Goal: Task Accomplishment & Management: Use online tool/utility

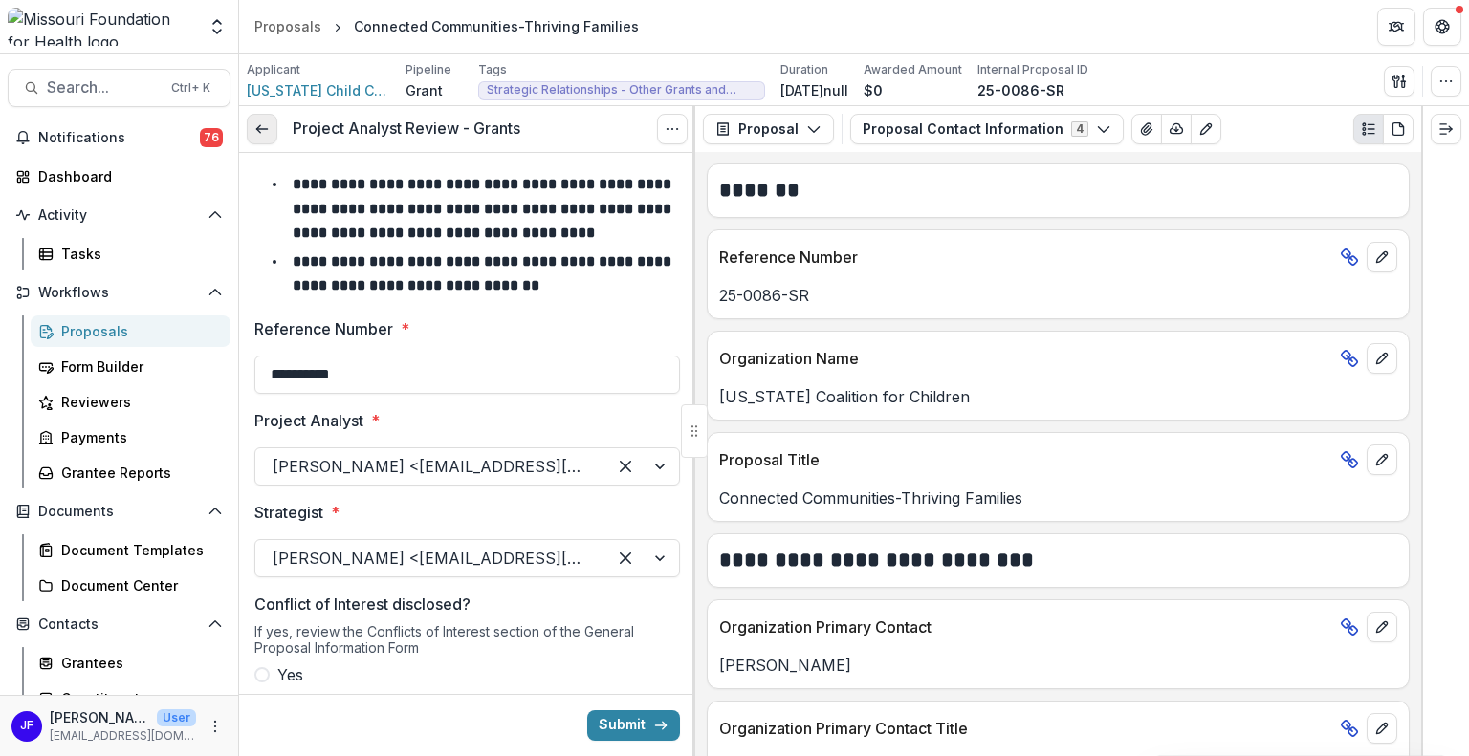
click at [263, 130] on icon at bounding box center [261, 128] width 15 height 15
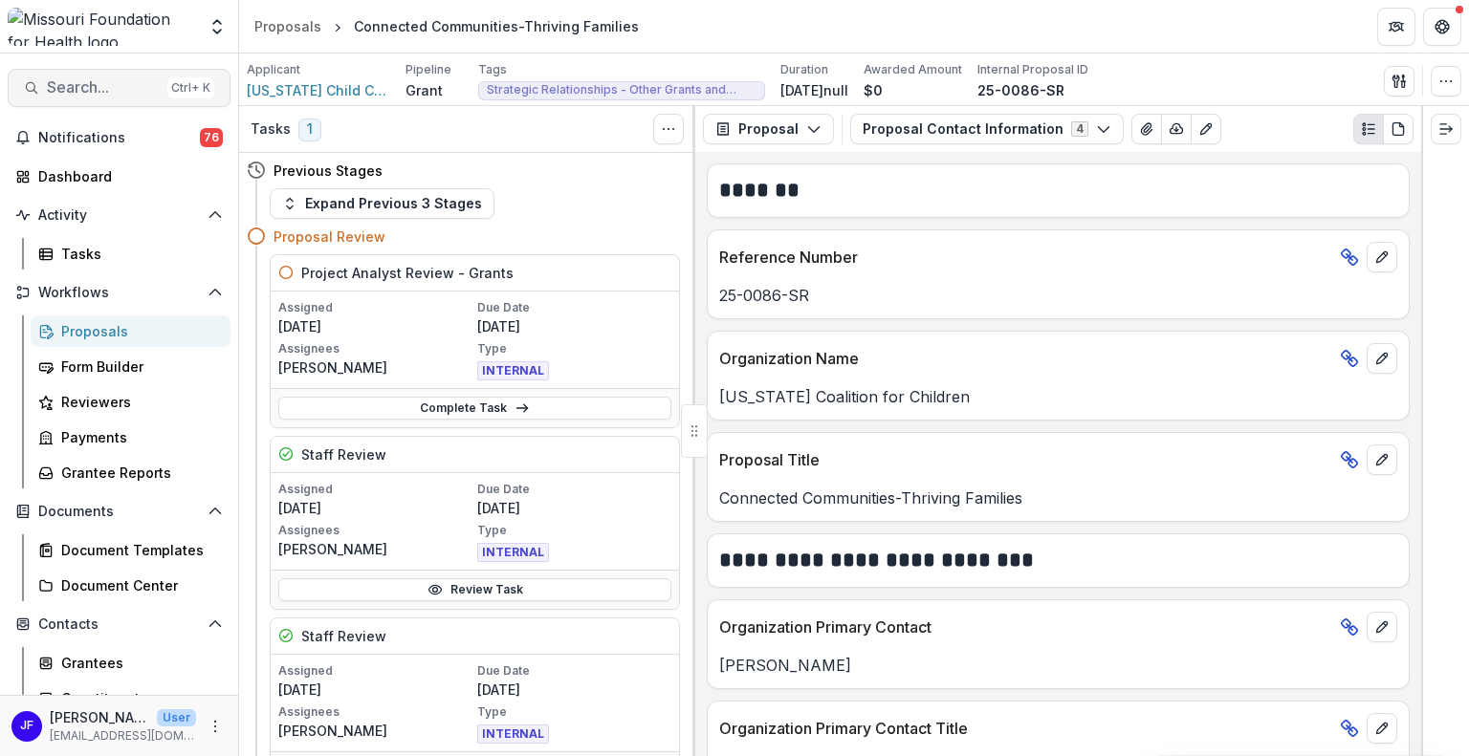
click at [79, 82] on span "Search..." at bounding box center [103, 87] width 113 height 18
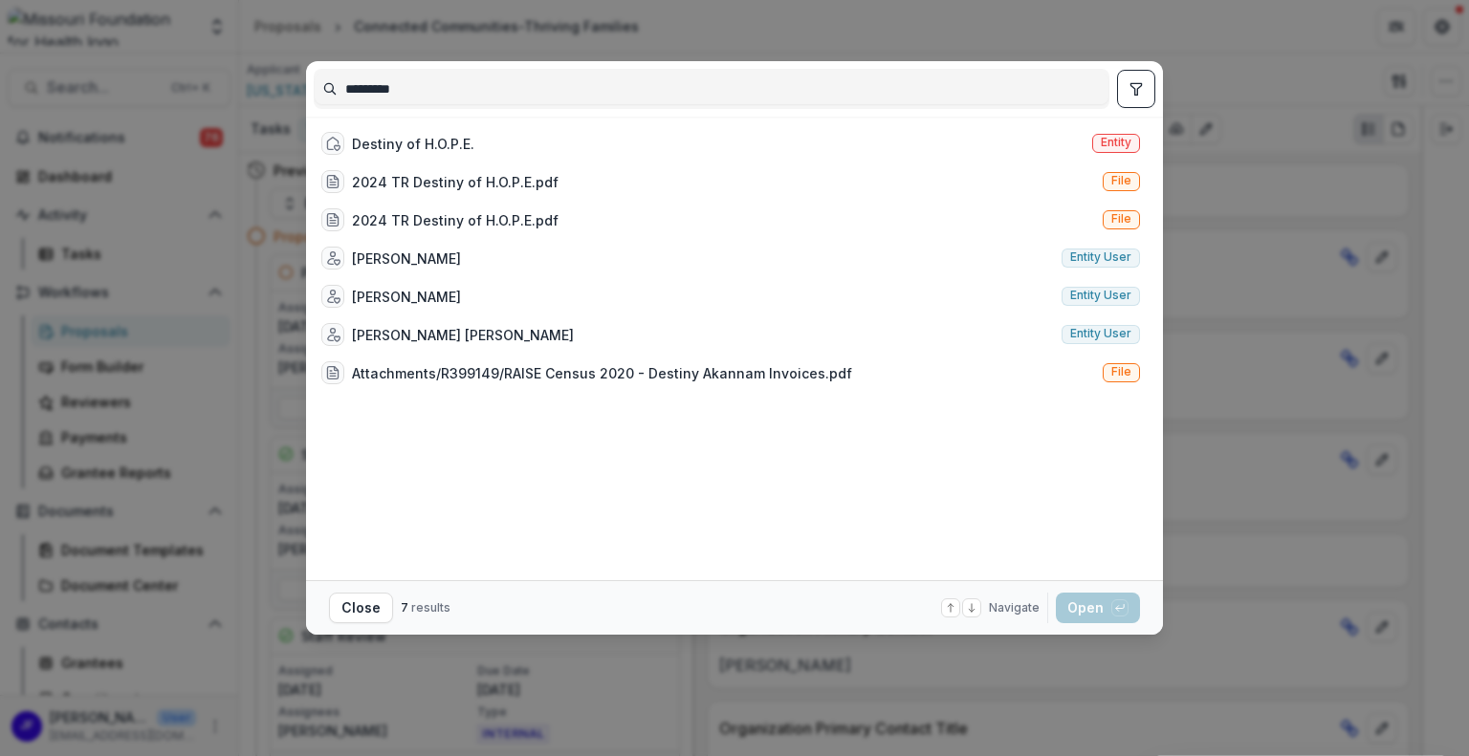
click at [470, 147] on div "Destiny of H.O.P.E." at bounding box center [413, 144] width 122 height 20
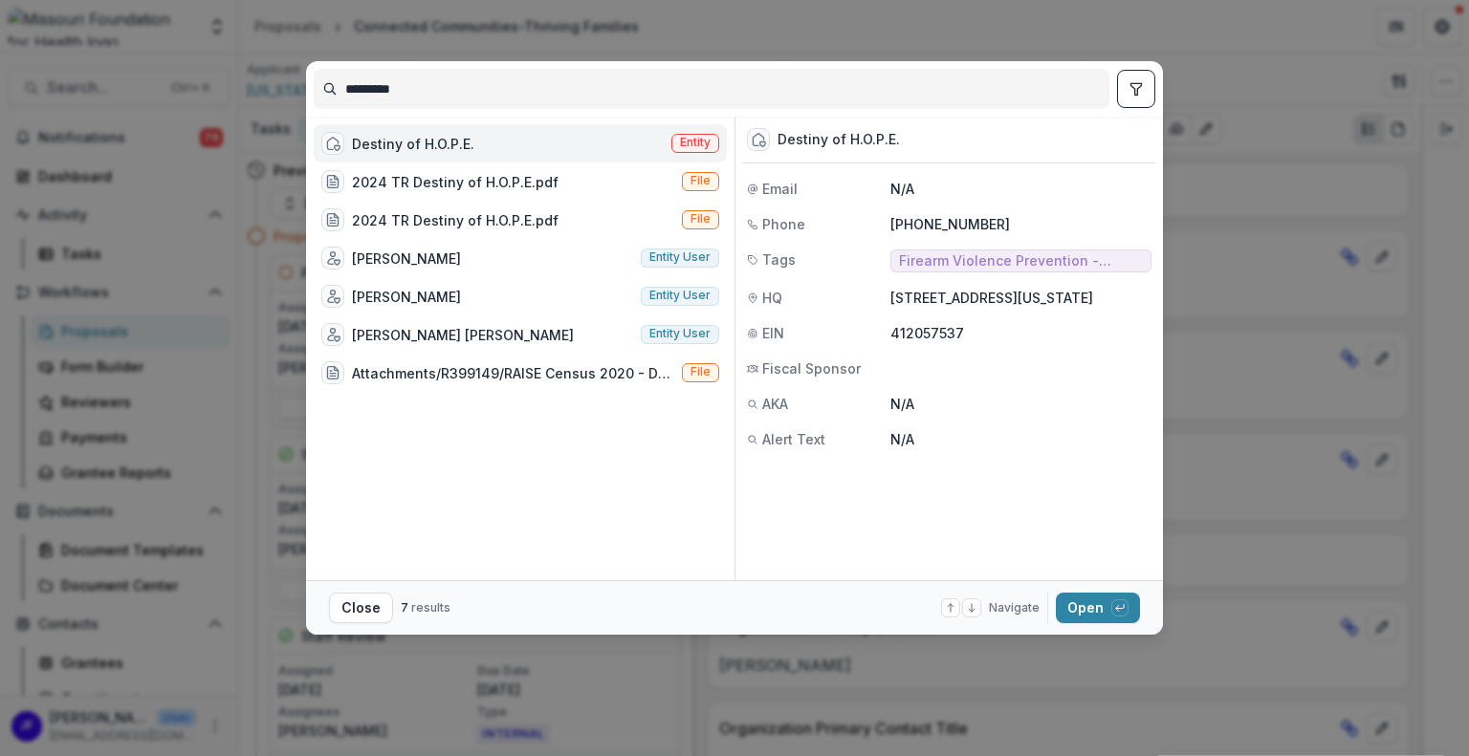
click at [1141, 82] on icon "toggle filters" at bounding box center [1135, 88] width 15 height 15
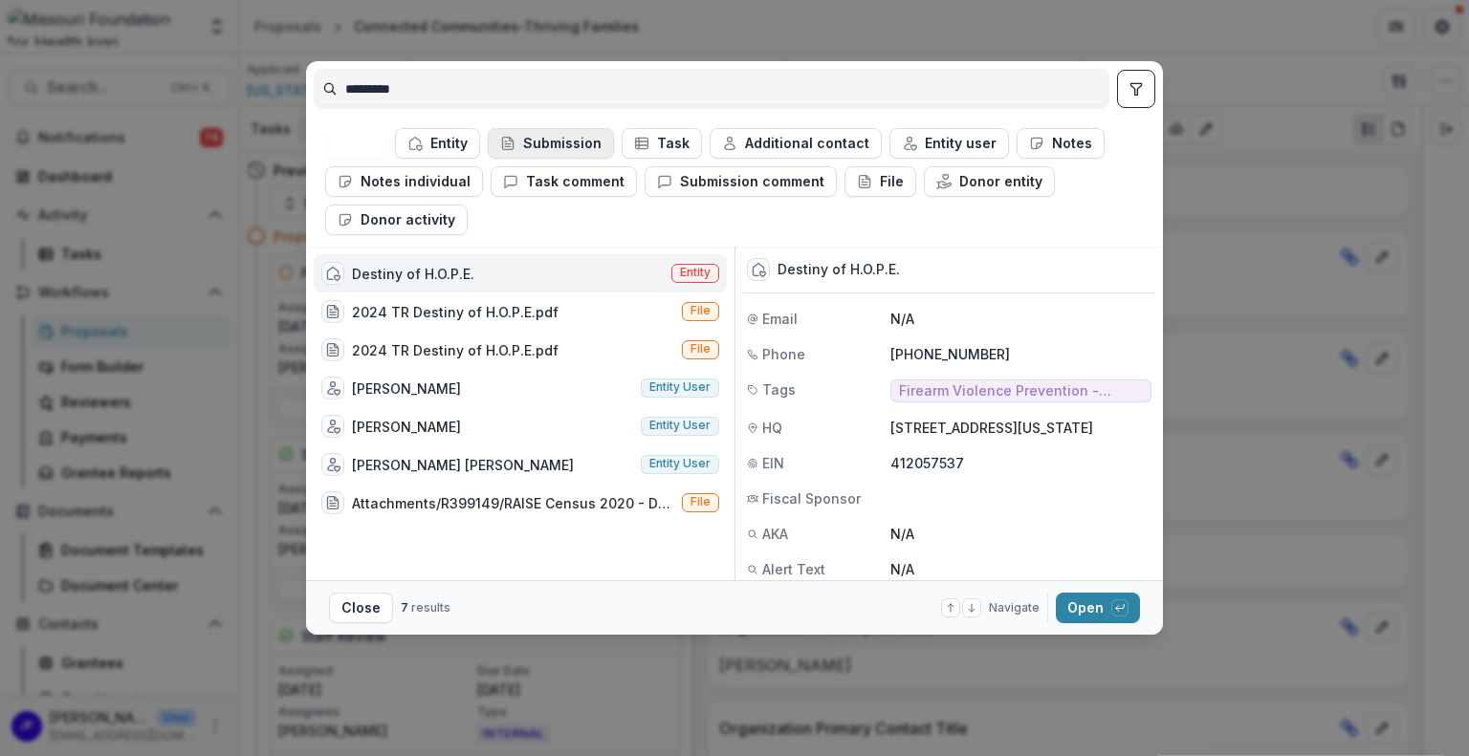
click at [523, 144] on button "Submission" at bounding box center [551, 143] width 126 height 31
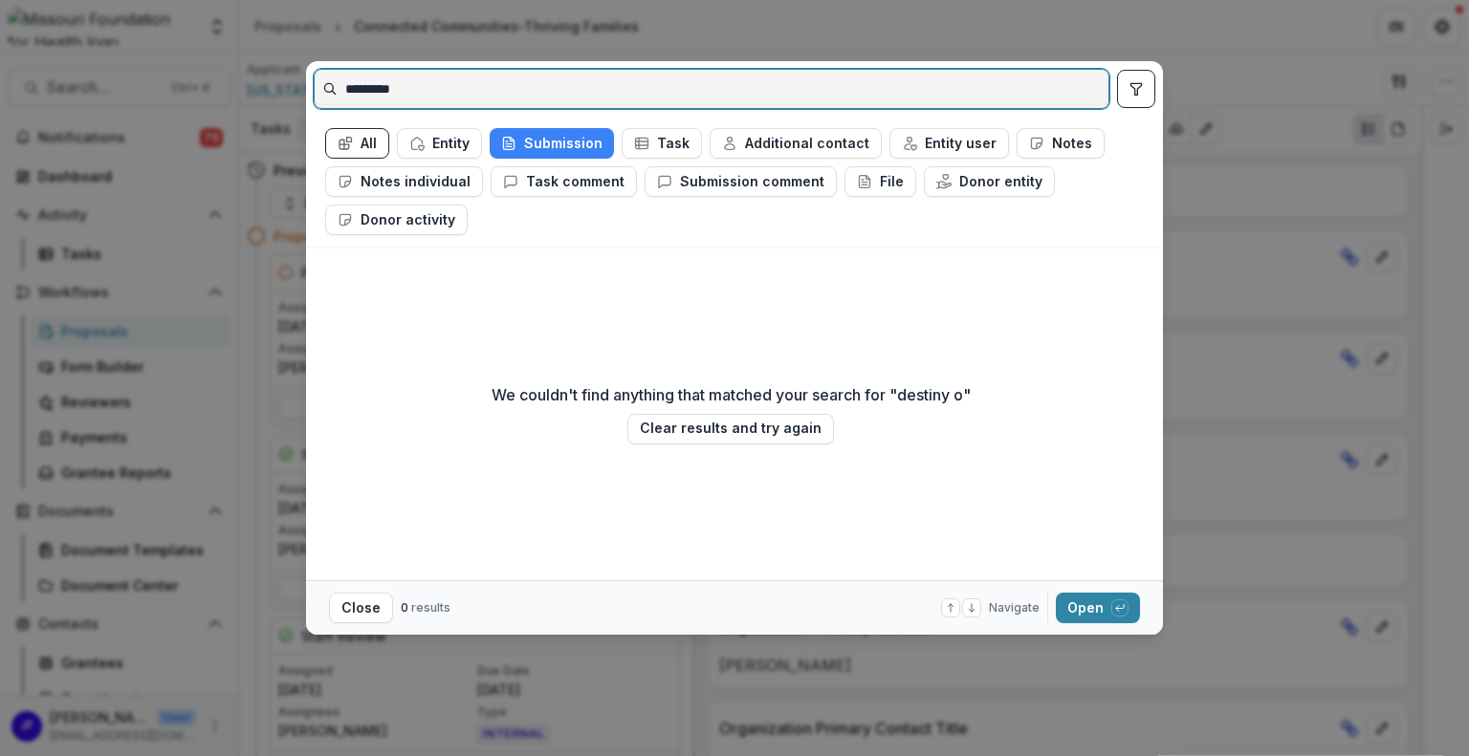
click at [410, 88] on input "*********" at bounding box center [712, 89] width 794 height 31
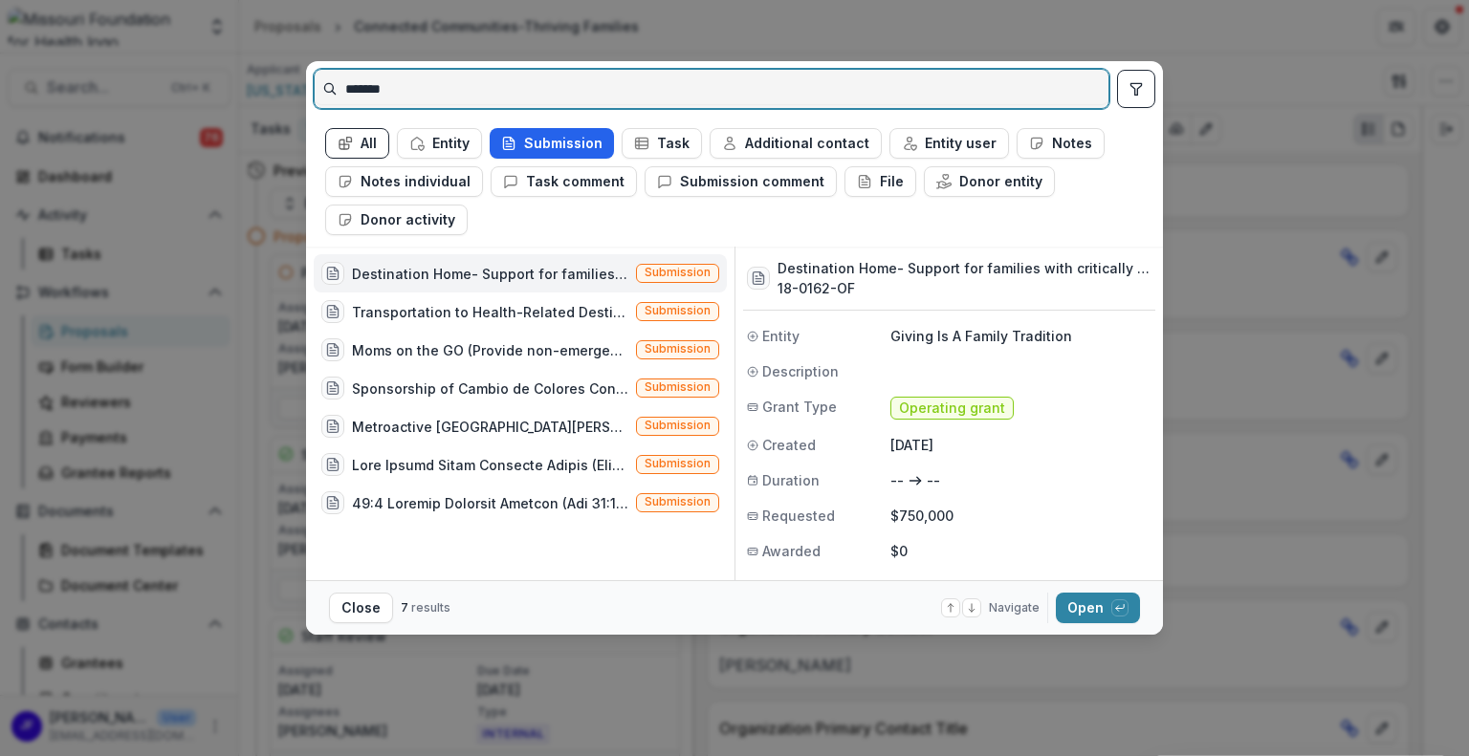
type input "*******"
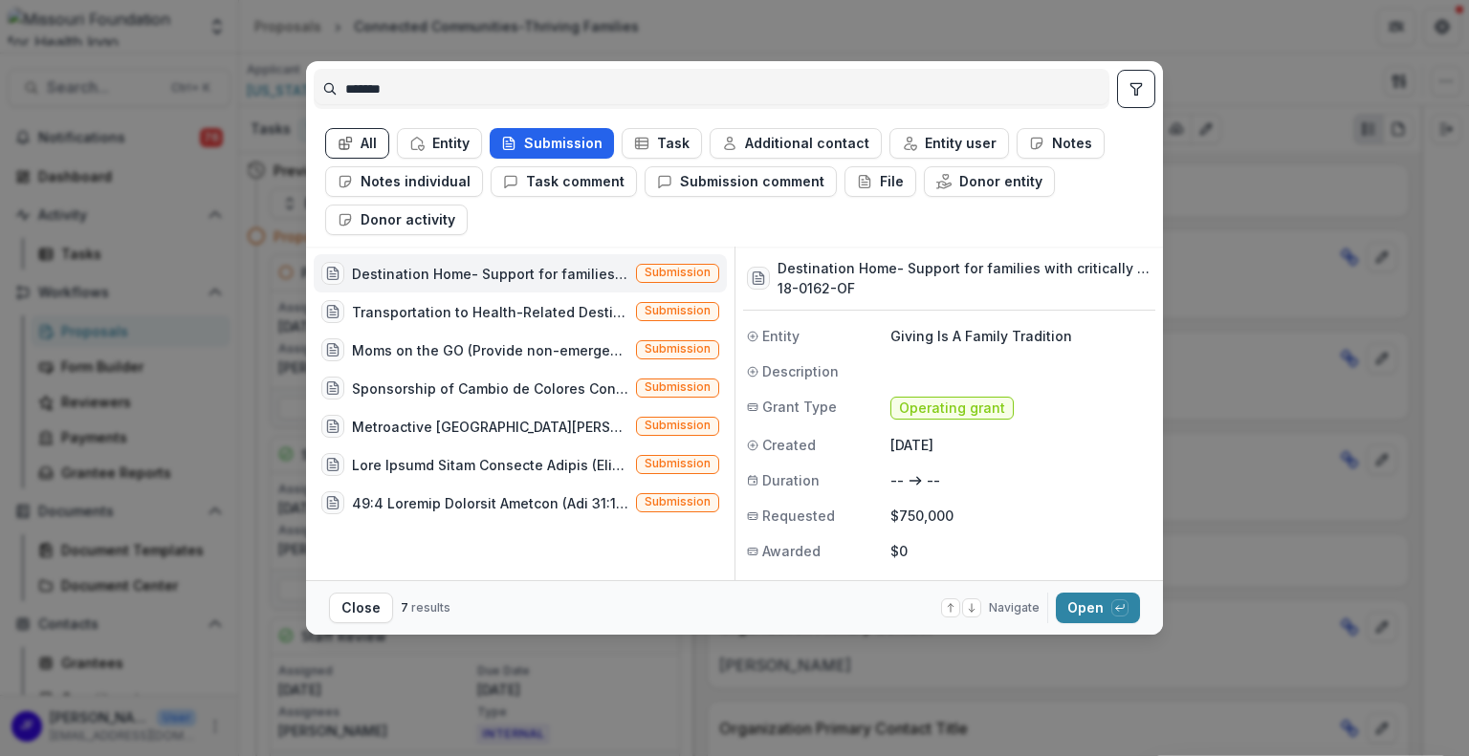
click at [578, 136] on button "Submission" at bounding box center [552, 143] width 124 height 31
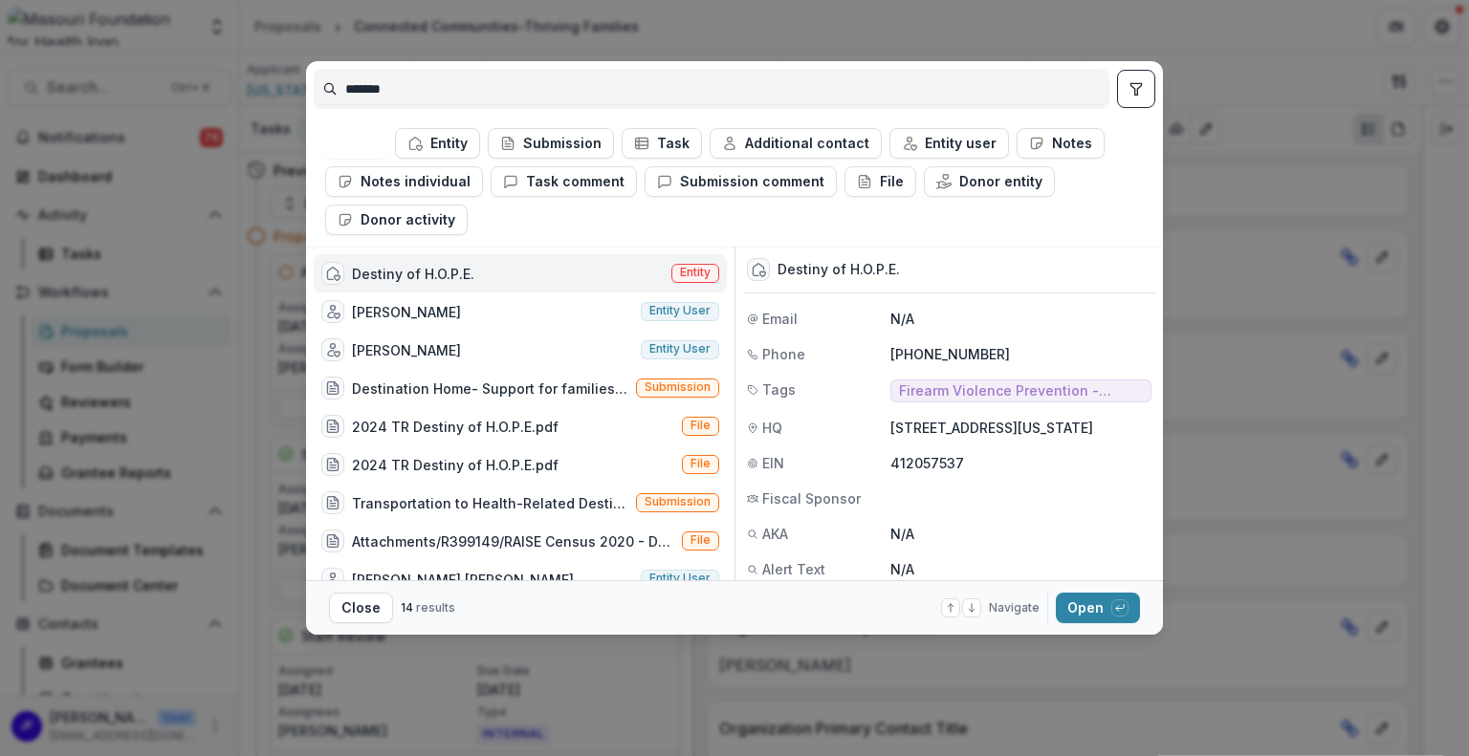
click at [1006, 41] on div "******* All Entity Submission Task Additional contact Entity user Notes Notes i…" at bounding box center [734, 378] width 1469 height 756
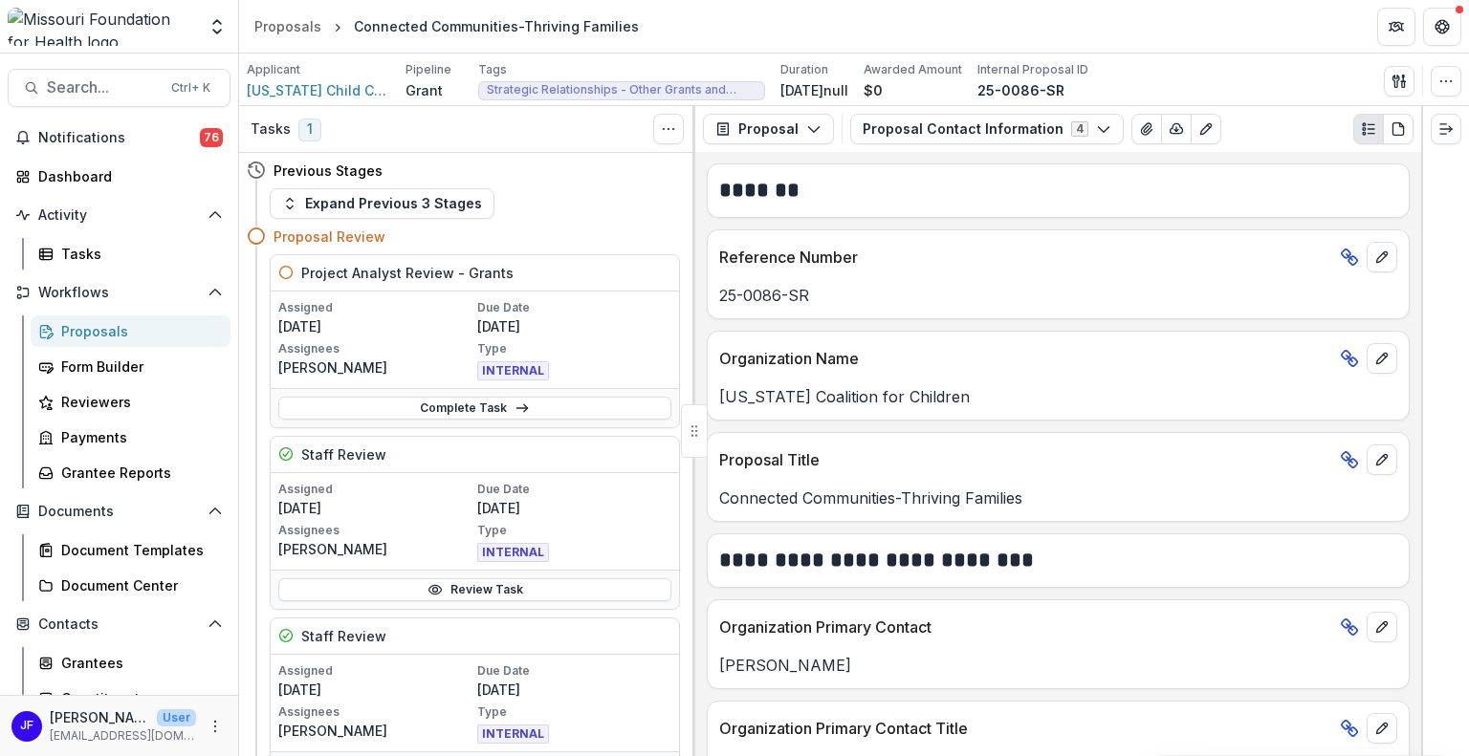
click at [84, 328] on div "Proposals" at bounding box center [138, 331] width 154 height 20
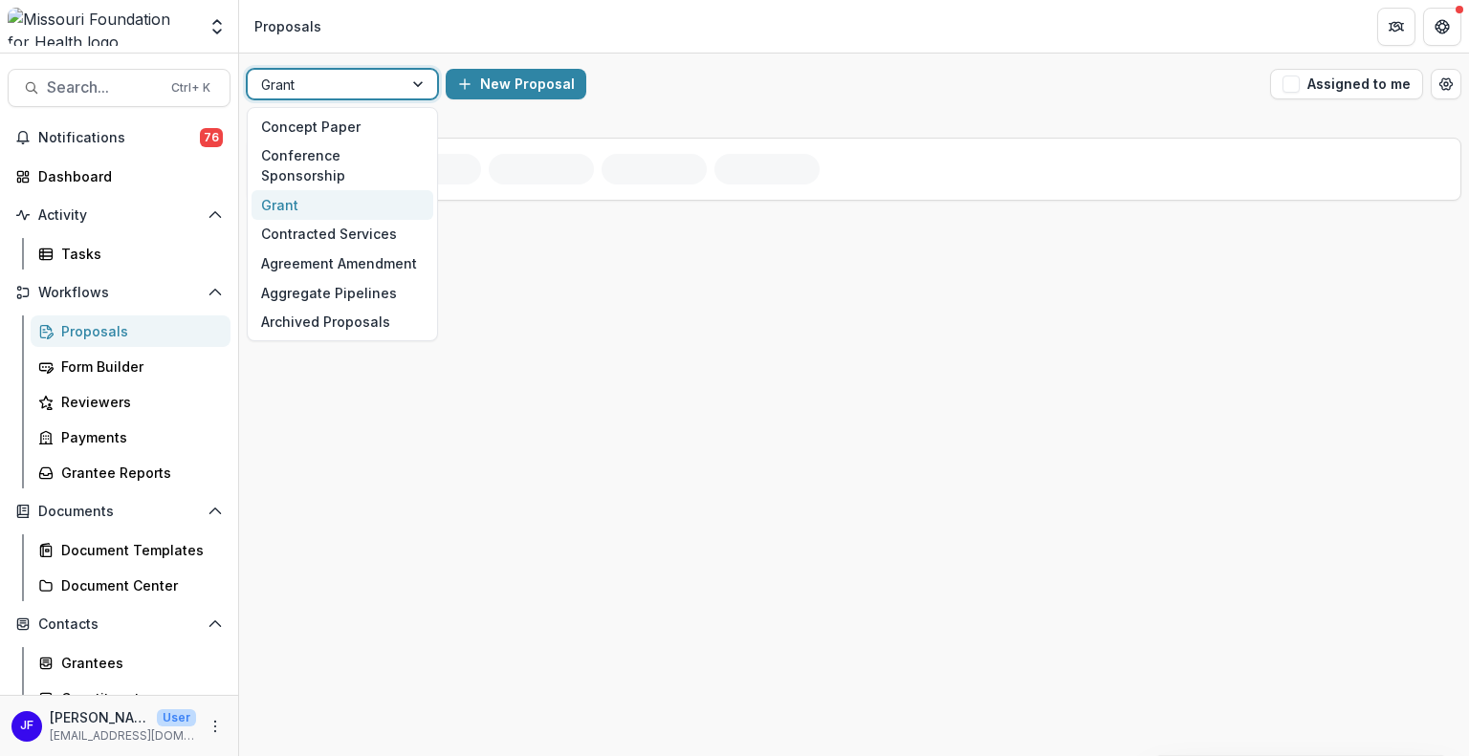
click at [410, 85] on div at bounding box center [420, 84] width 34 height 29
click at [382, 76] on div at bounding box center [325, 85] width 128 height 24
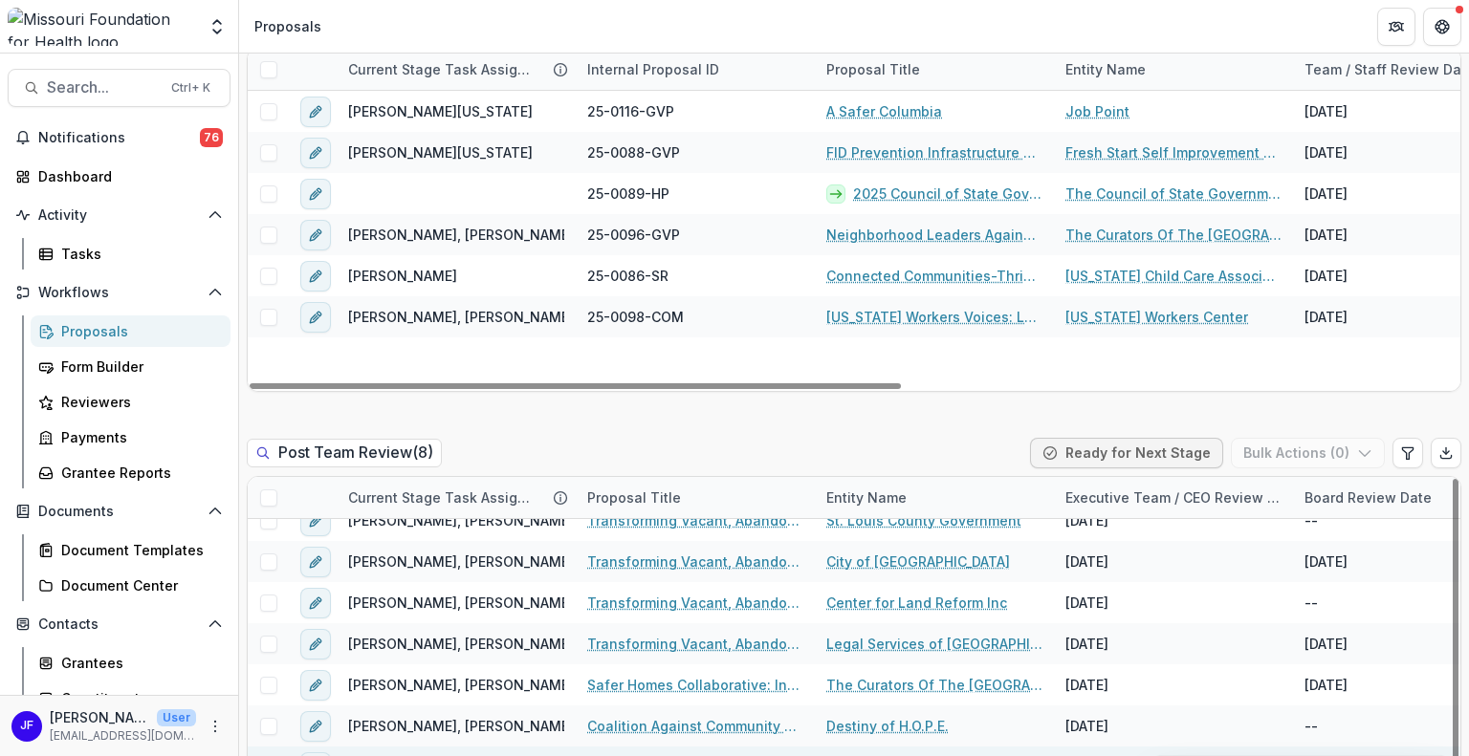
scroll to position [28, 0]
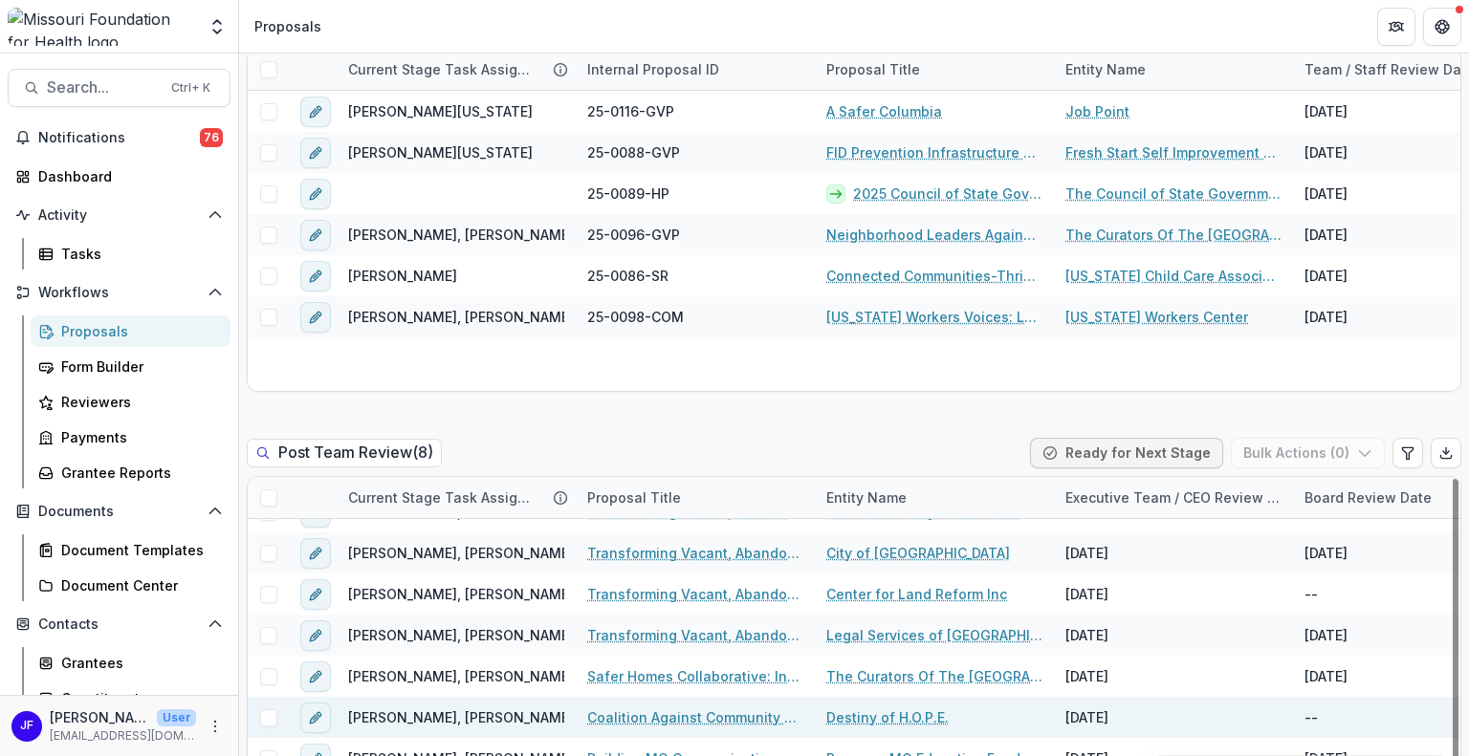
click at [750, 708] on link "Coalition Against Community Violence - Resource Assessment" at bounding box center [695, 718] width 216 height 20
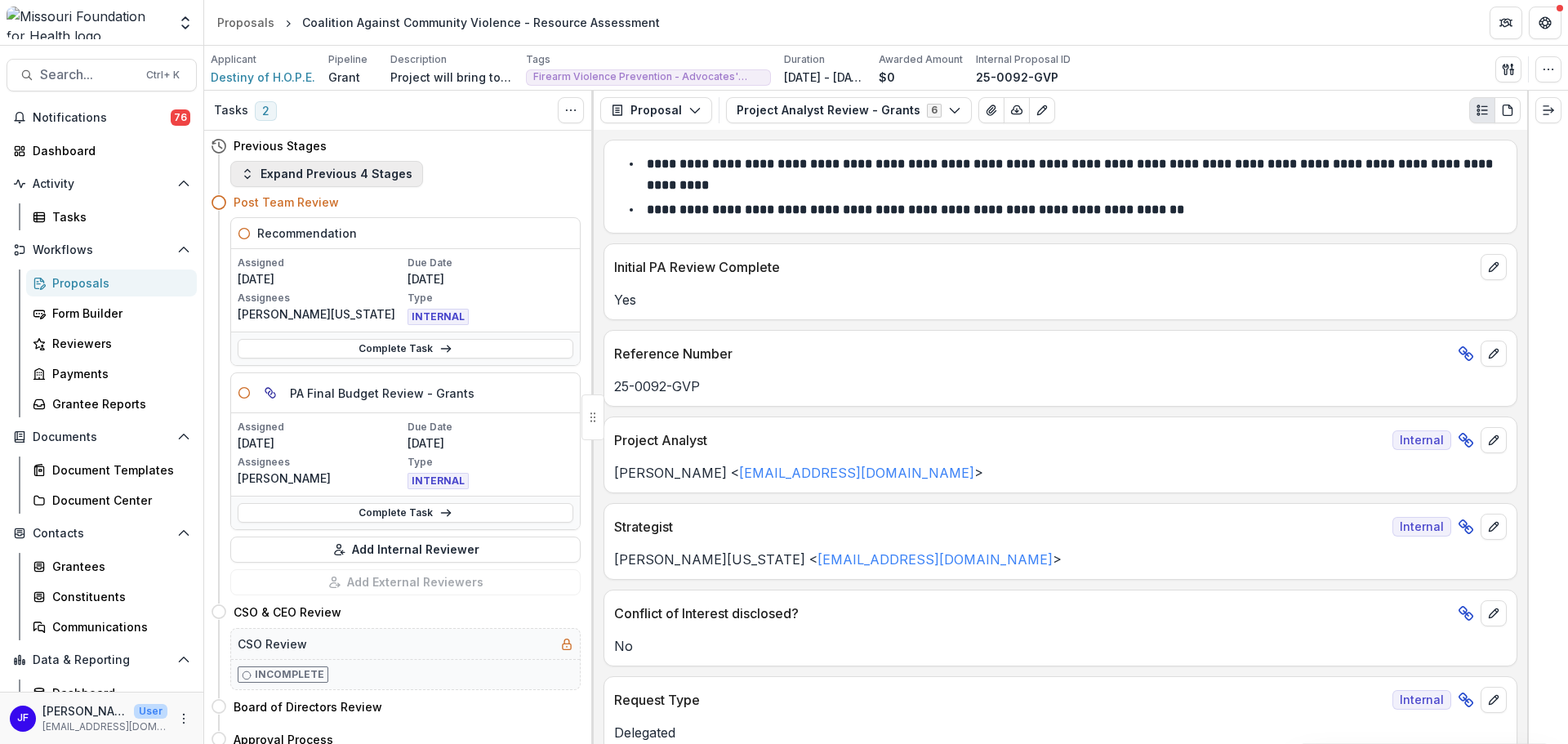
click at [278, 173] on button "Expand Previous 4 Stages" at bounding box center [327, 173] width 193 height 26
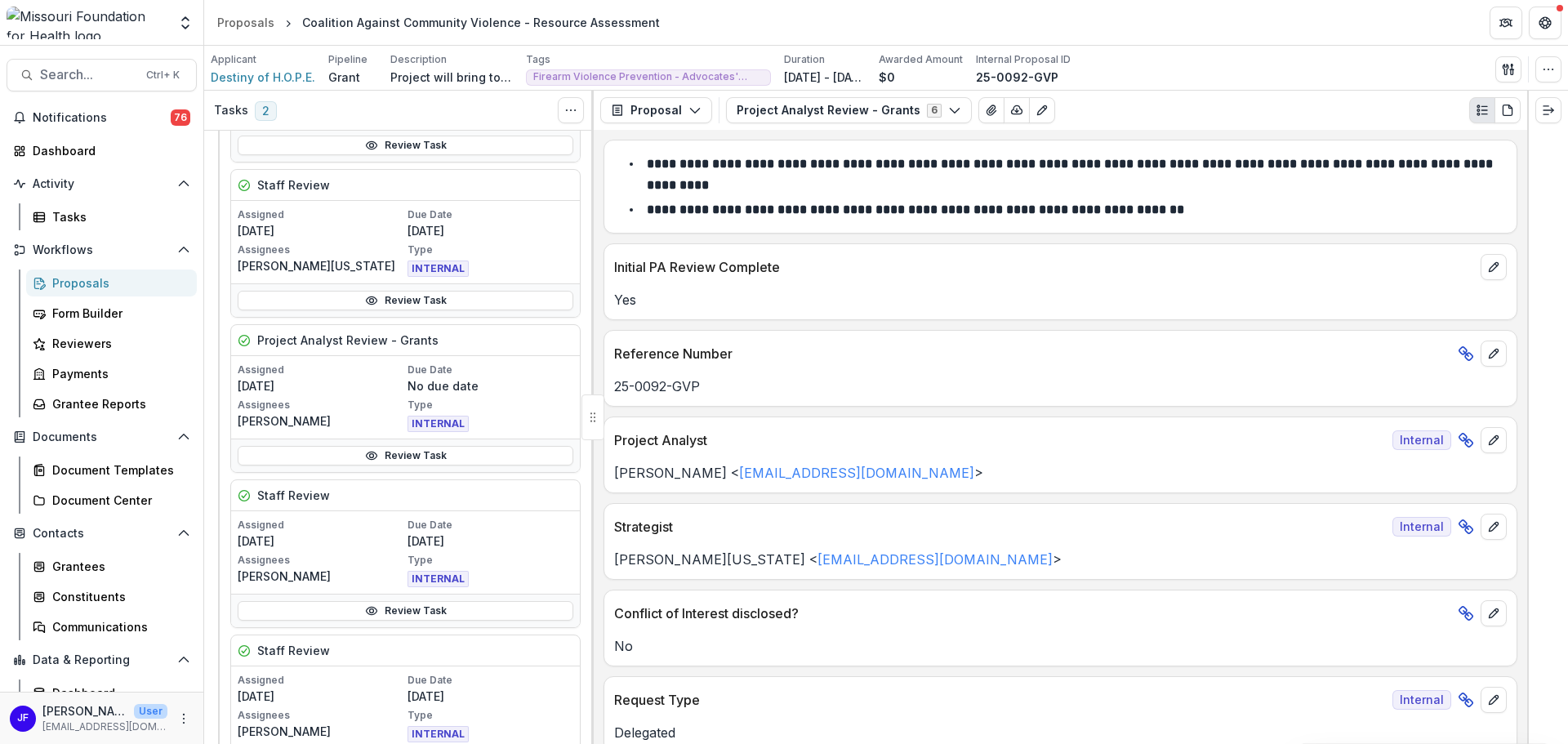
scroll to position [817, 0]
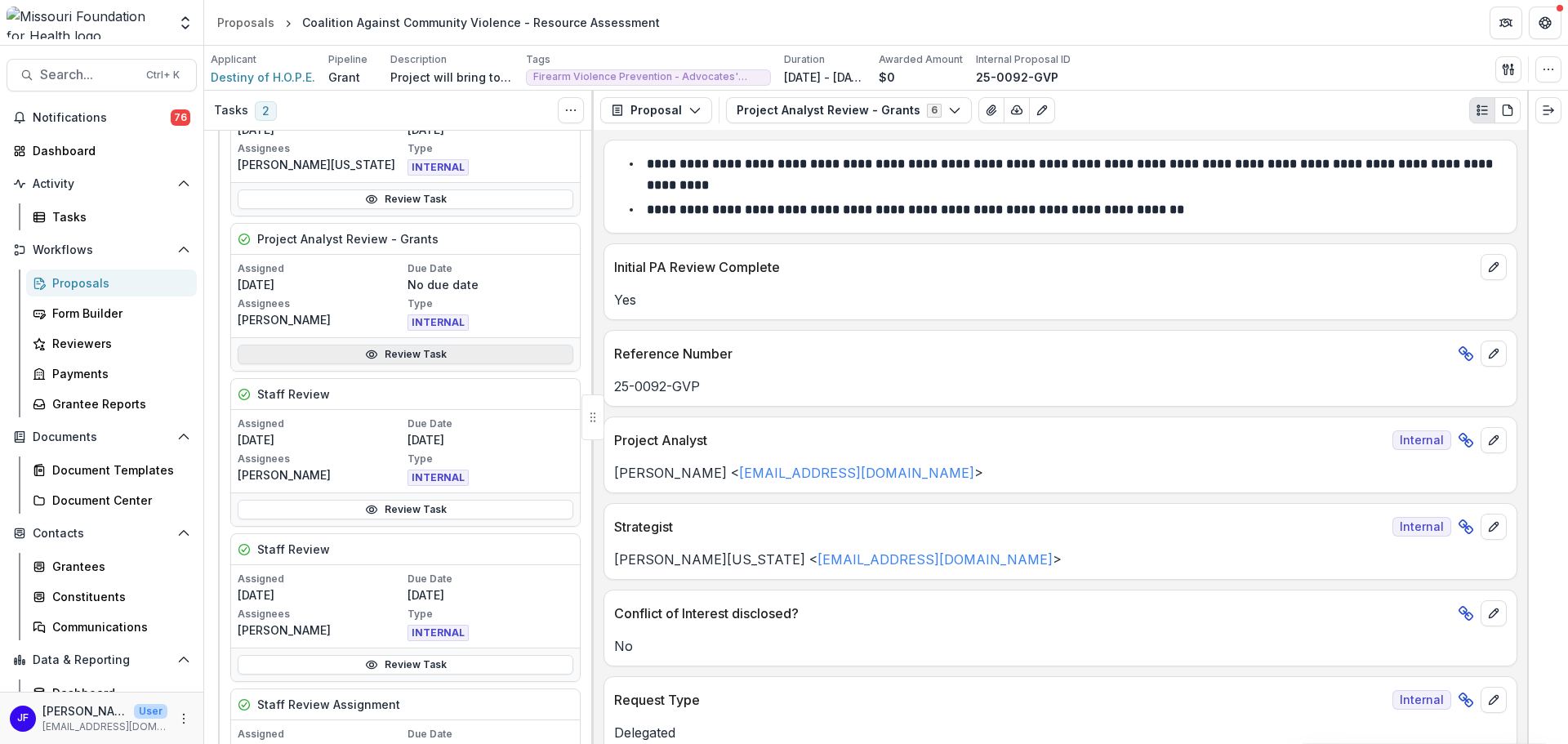
click at [409, 354] on link "Review Task" at bounding box center [405, 354] width 336 height 20
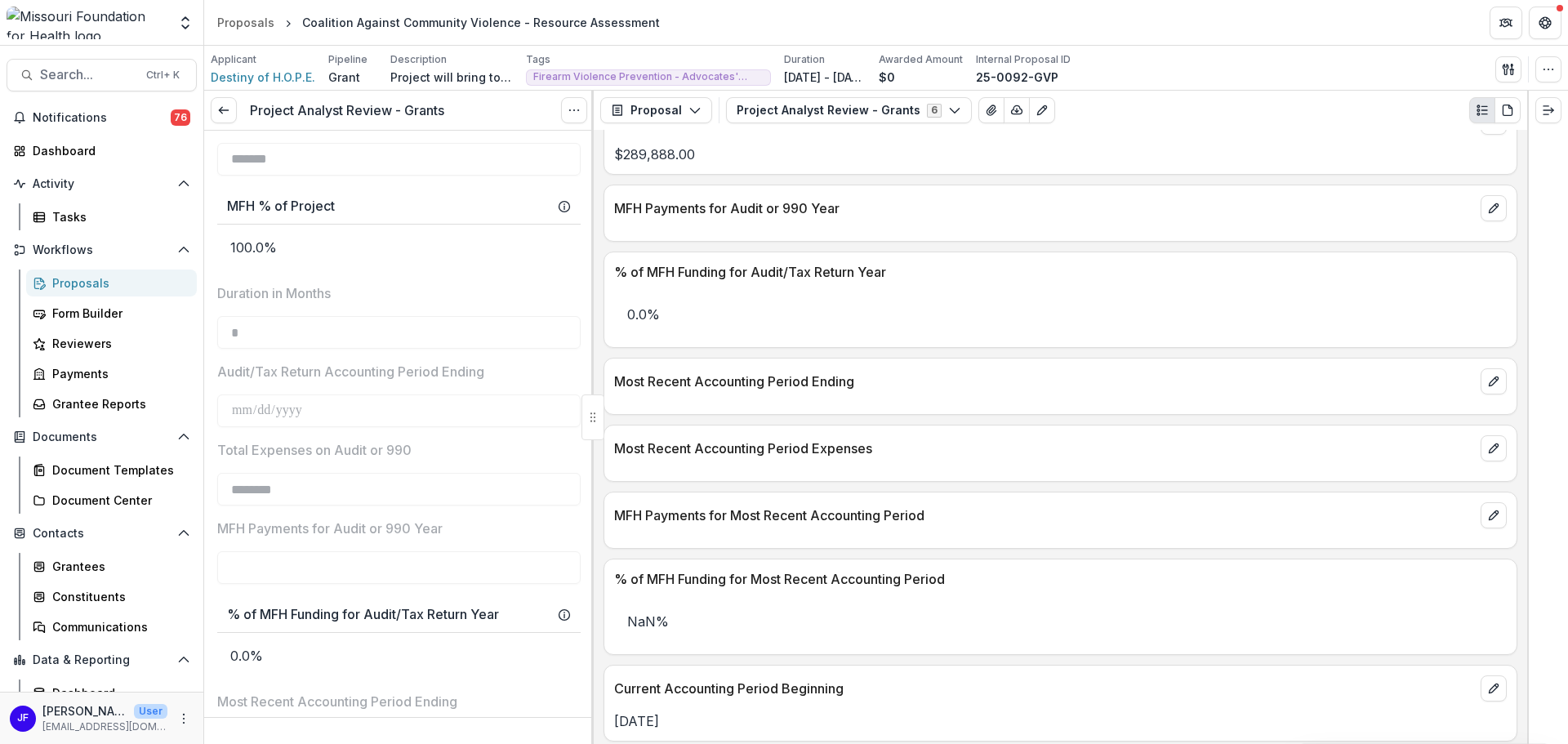
scroll to position [1470, 0]
click at [1254, 67] on icon "button" at bounding box center [1507, 69] width 13 height 13
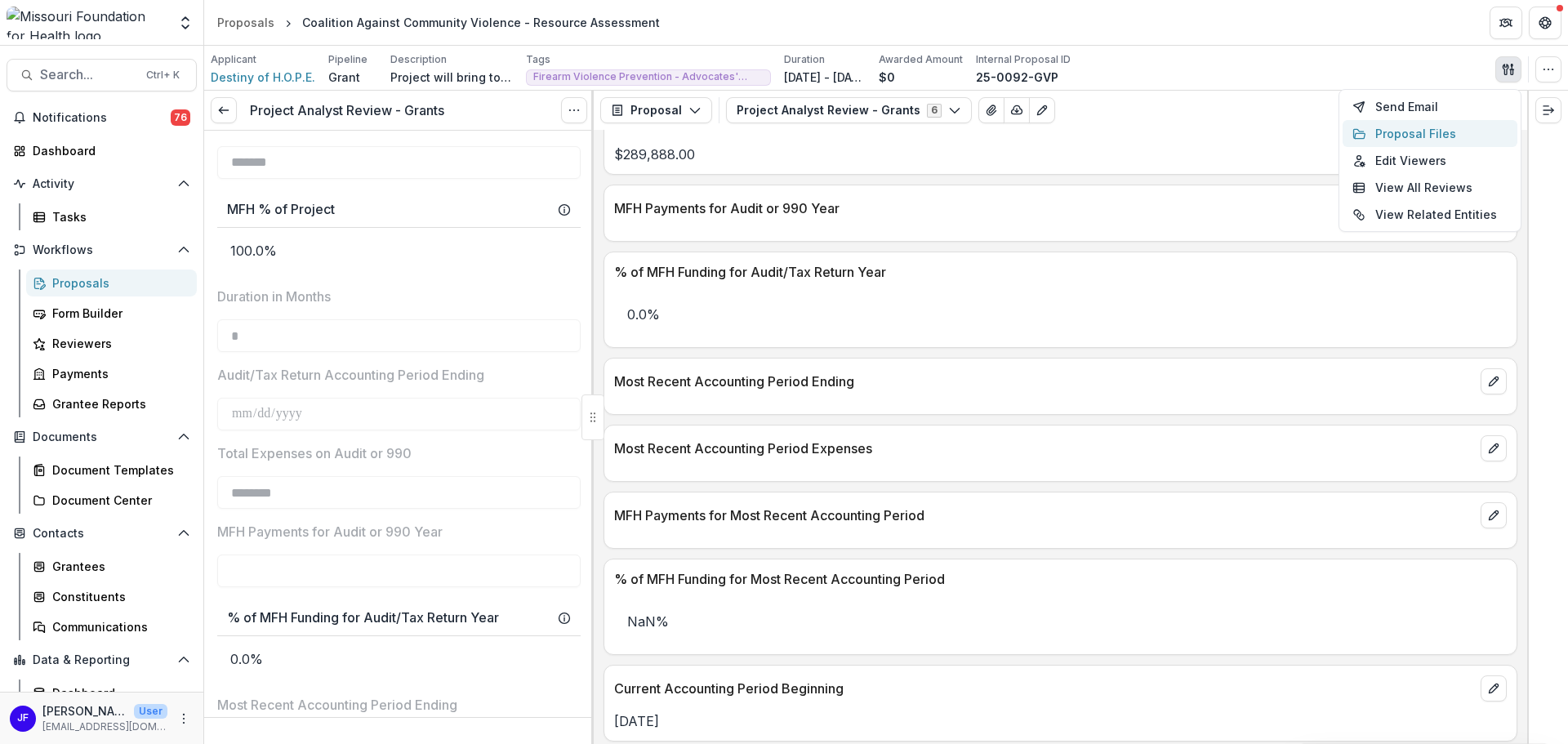
click at [1254, 132] on button "Proposal Files" at bounding box center [1430, 134] width 175 height 27
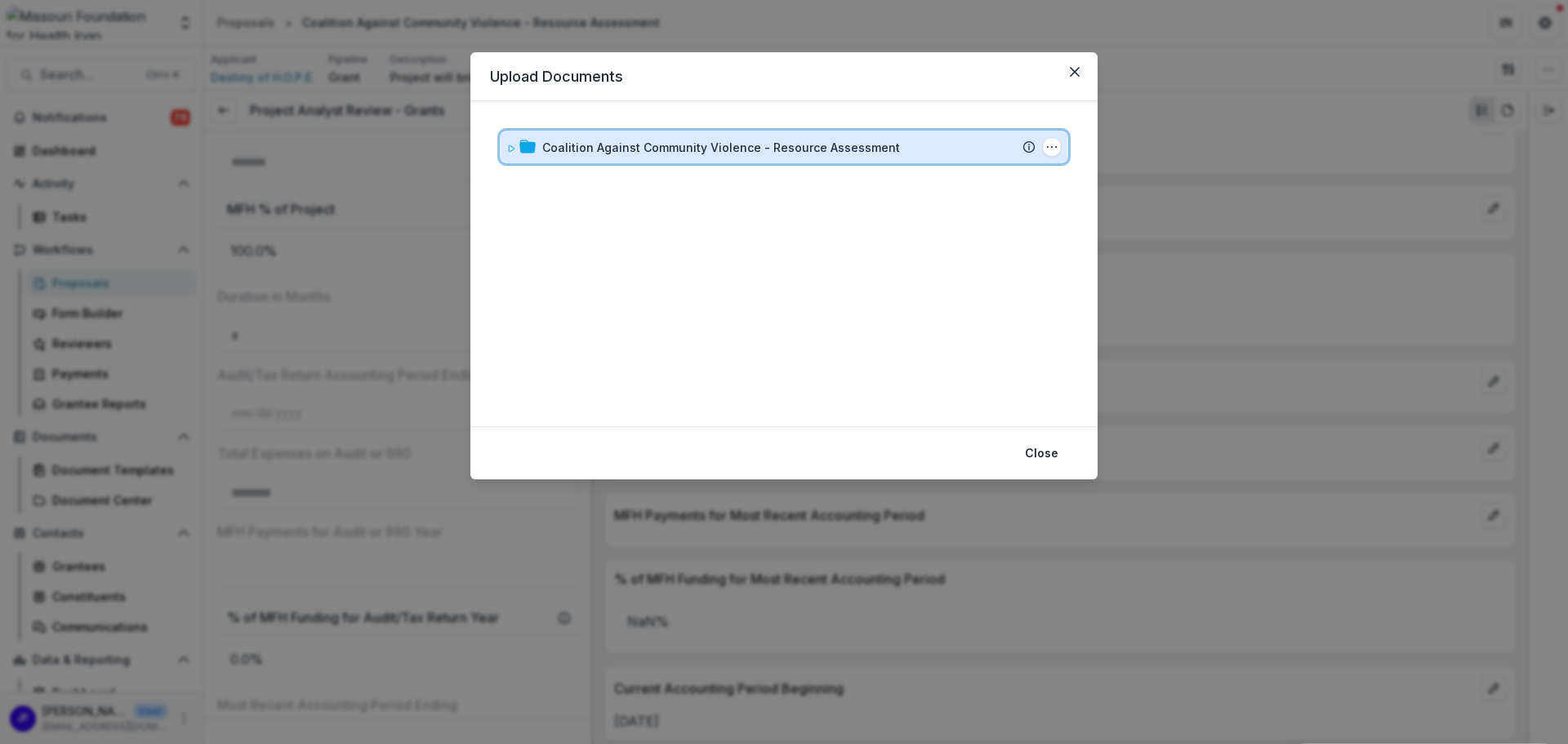
click at [506, 151] on icon at bounding box center [511, 148] width 9 height 9
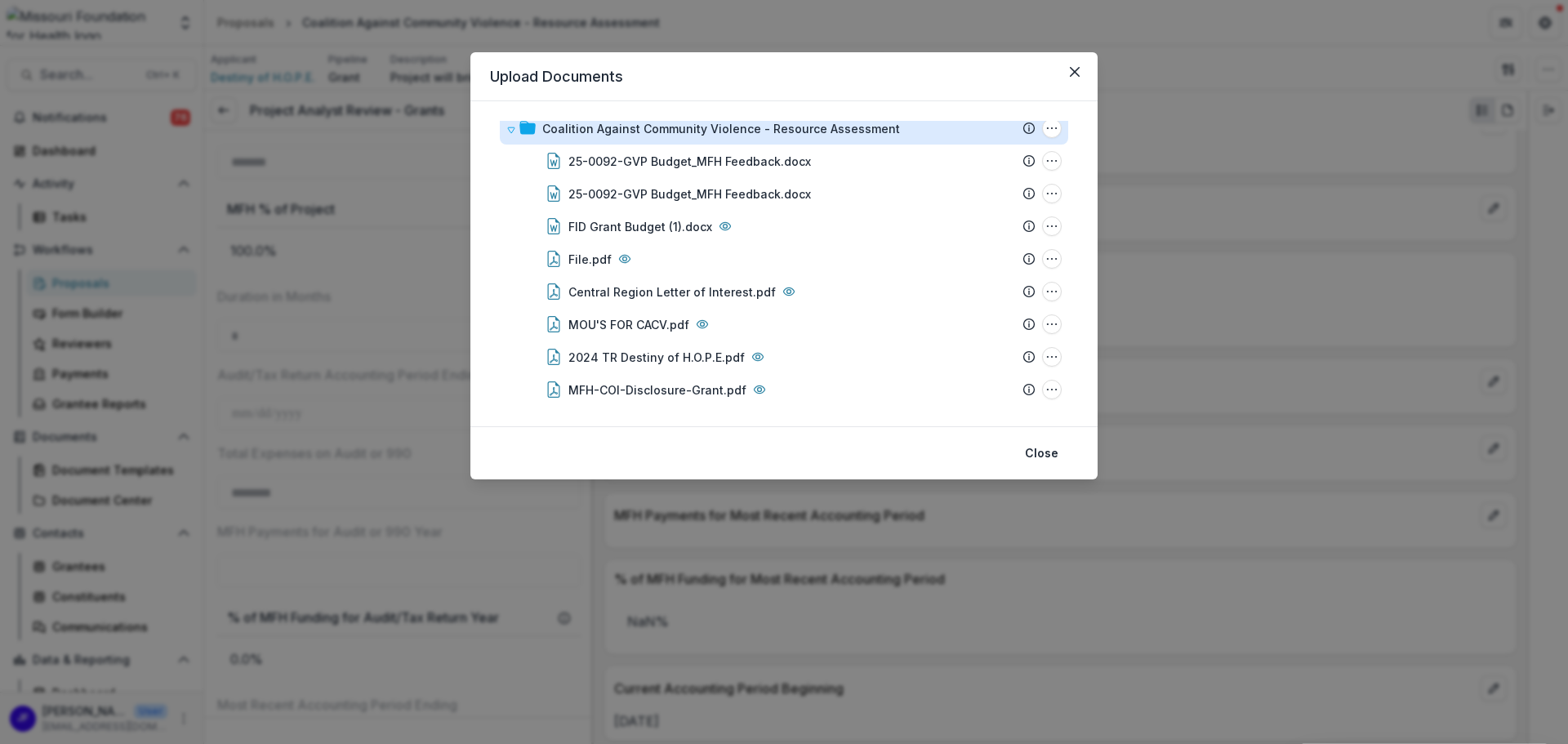
scroll to position [0, 0]
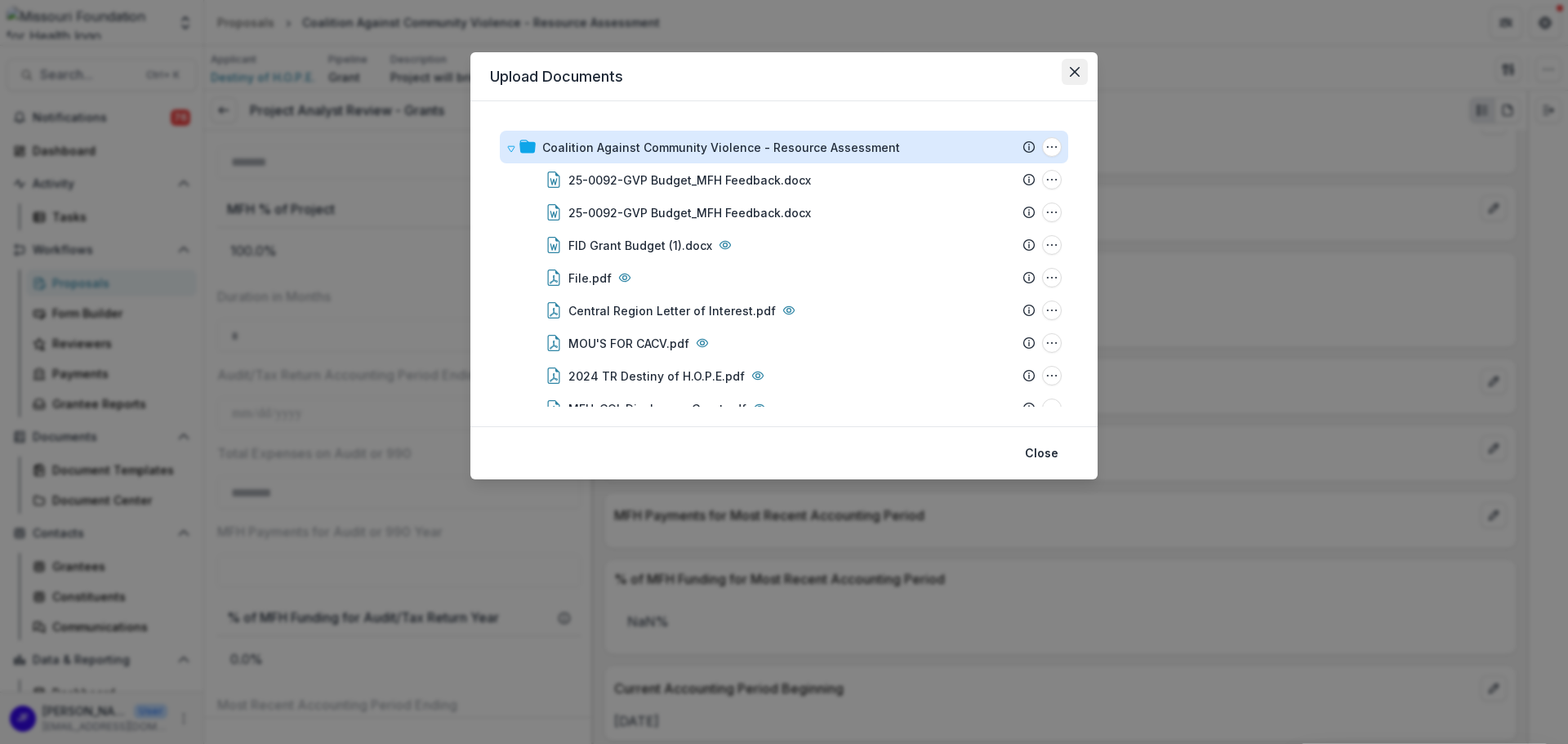
click at [1074, 70] on icon "Close" at bounding box center [1074, 71] width 9 height 9
